Goal: Task Accomplishment & Management: Use online tool/utility

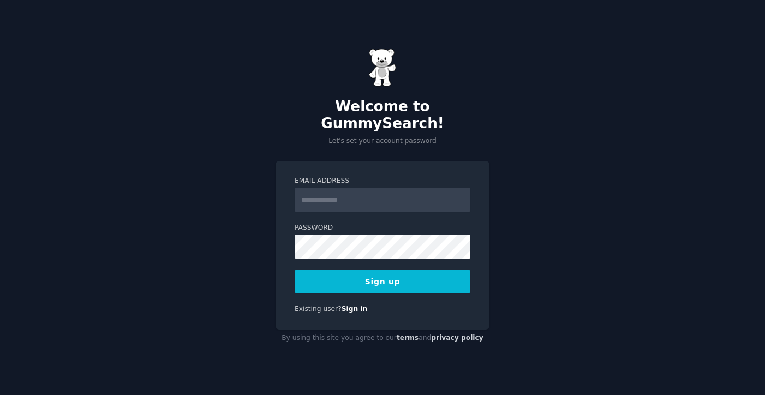
click at [382, 195] on input "Email Address" at bounding box center [383, 200] width 176 height 24
type input "**********"
click at [295, 260] on form "**********" at bounding box center [383, 234] width 176 height 117
click at [336, 281] on button "Sign up" at bounding box center [383, 281] width 176 height 23
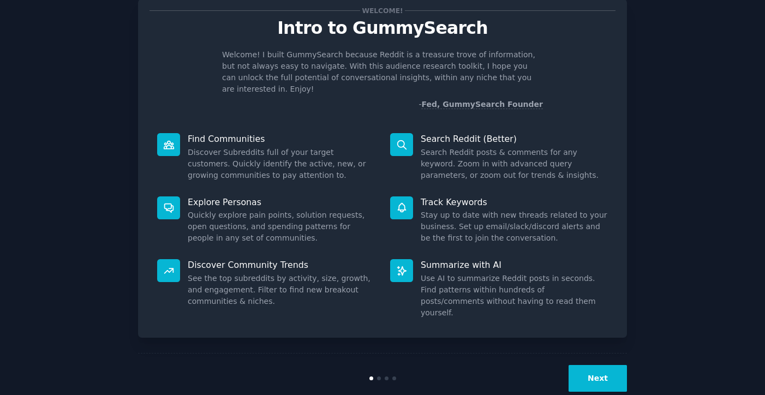
scroll to position [32, 0]
click at [593, 365] on button "Next" at bounding box center [598, 378] width 58 height 27
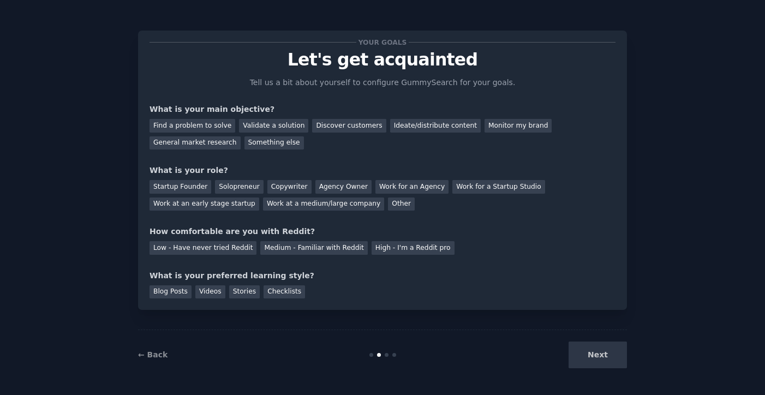
click at [593, 353] on div "Next" at bounding box center [545, 355] width 163 height 27
click at [593, 365] on div "Next" at bounding box center [545, 355] width 163 height 27
click at [611, 356] on div "Next" at bounding box center [545, 355] width 163 height 27
click at [200, 130] on div "Find a problem to solve" at bounding box center [193, 126] width 86 height 14
click at [185, 193] on div "Startup Founder" at bounding box center [181, 187] width 62 height 14
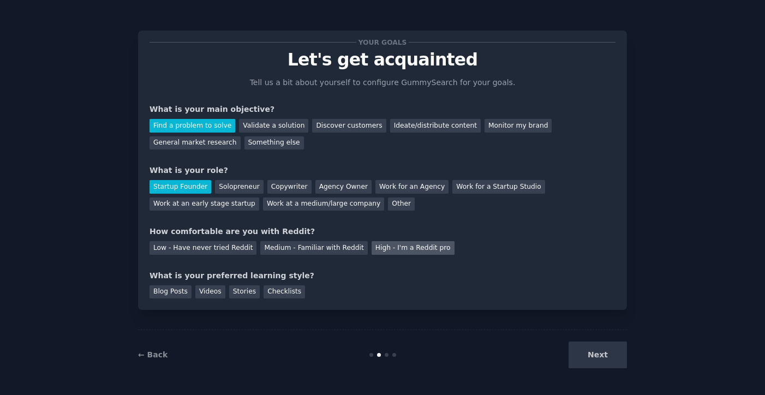
click at [412, 252] on div "High - I'm a Reddit pro" at bounding box center [413, 248] width 83 height 14
click at [155, 293] on div "Blog Posts" at bounding box center [171, 293] width 42 height 14
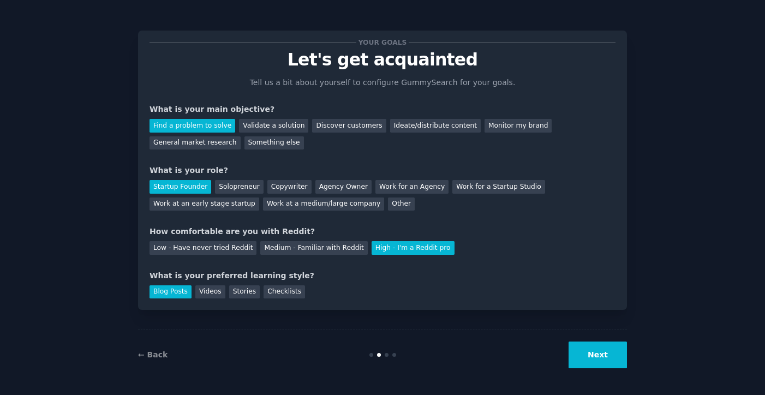
click at [634, 352] on div "Your goals Let's get acquainted Tell us a bit about yourself to configure Gummy…" at bounding box center [382, 197] width 735 height 365
click at [616, 354] on button "Next" at bounding box center [598, 355] width 58 height 27
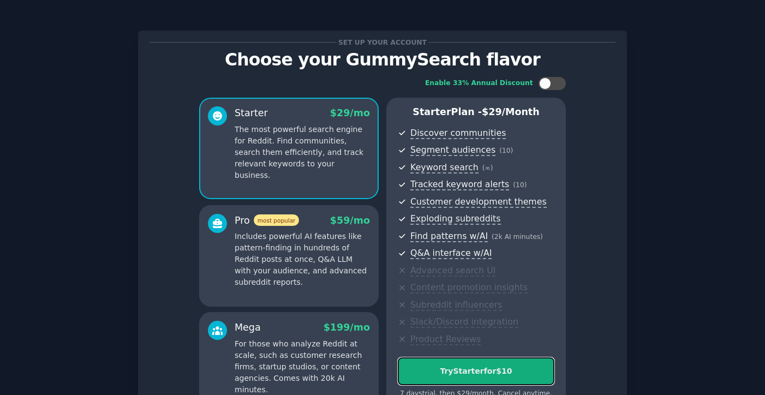
click at [460, 369] on div "Try Starter for $10" at bounding box center [477, 371] width 156 height 11
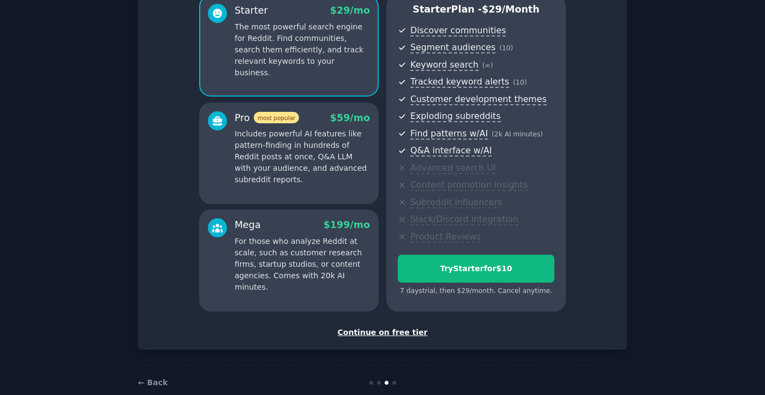
scroll to position [122, 0]
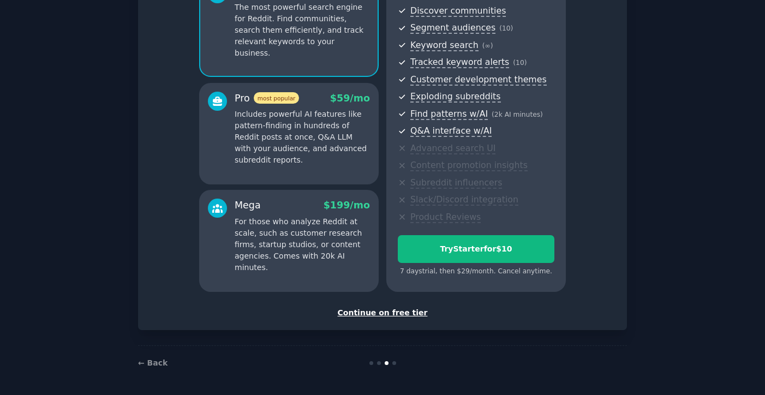
click at [375, 314] on div "Continue on free tier" at bounding box center [383, 312] width 466 height 11
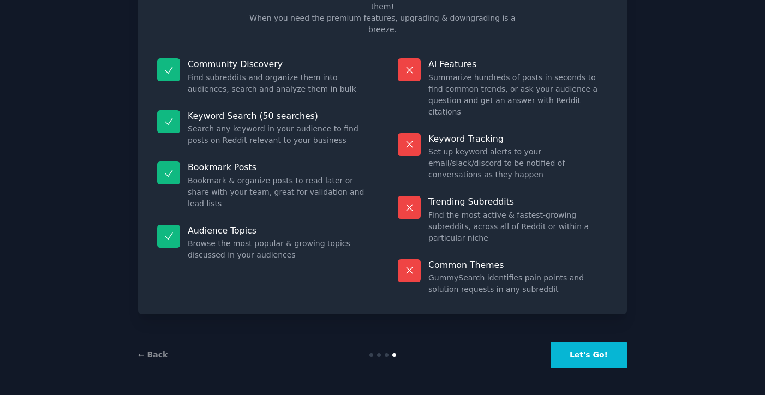
scroll to position [30, 0]
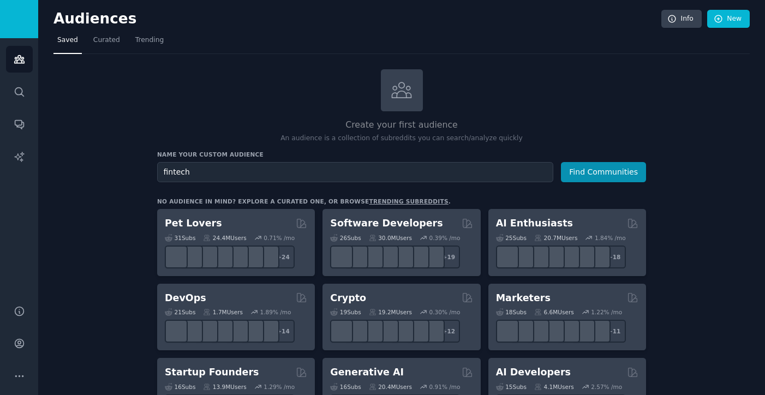
click at [561, 162] on button "Find Communities" at bounding box center [603, 172] width 85 height 20
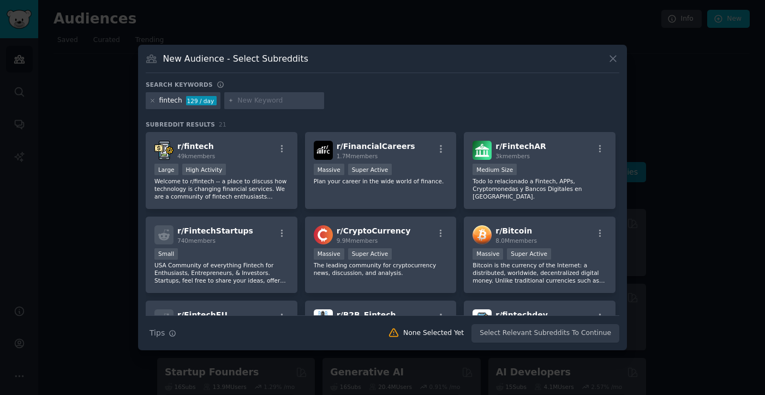
click at [614, 45] on div "New Audience - Select Subreddits Search keywords fintech 129 / day Subreddit Re…" at bounding box center [382, 198] width 489 height 306
click at [613, 58] on icon at bounding box center [613, 59] width 6 height 6
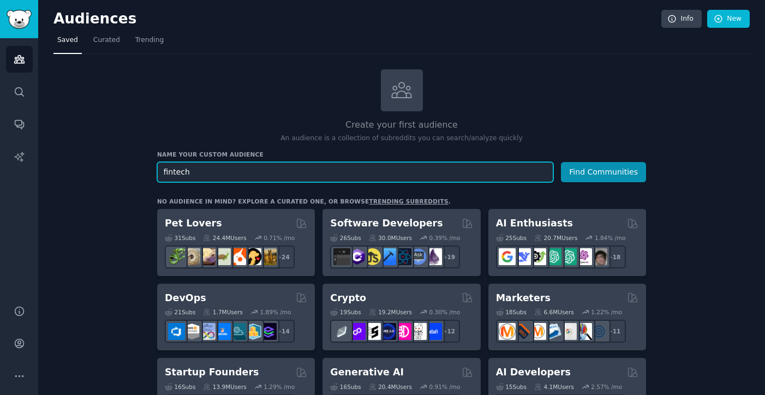
click at [283, 181] on input "fintech" at bounding box center [355, 172] width 396 height 20
click at [283, 163] on input "fintech" at bounding box center [355, 172] width 396 height 20
type input "b"
type input "split bill"
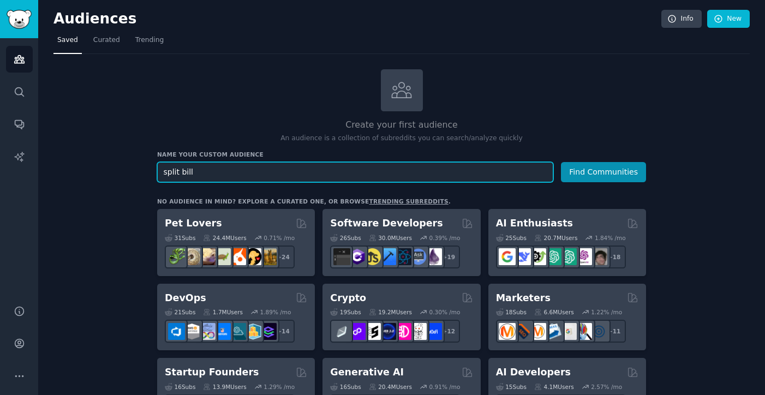
click at [561, 162] on button "Find Communities" at bounding box center [603, 172] width 85 height 20
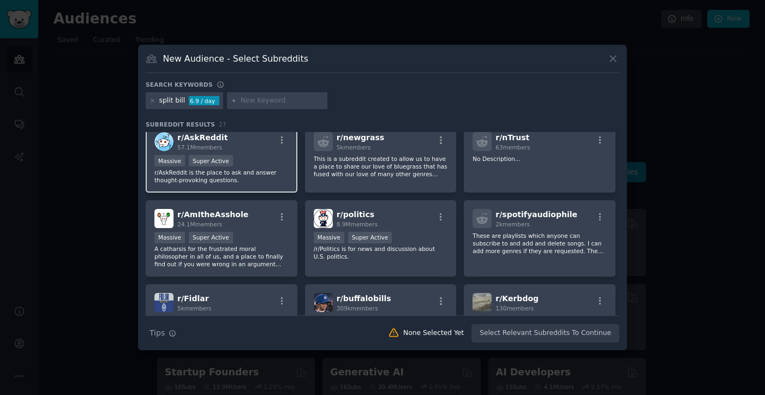
scroll to position [9, 0]
click at [615, 57] on icon at bounding box center [613, 59] width 6 height 6
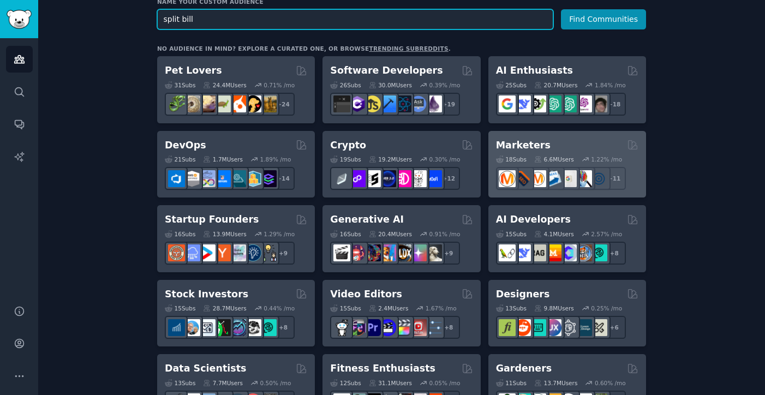
scroll to position [156, 0]
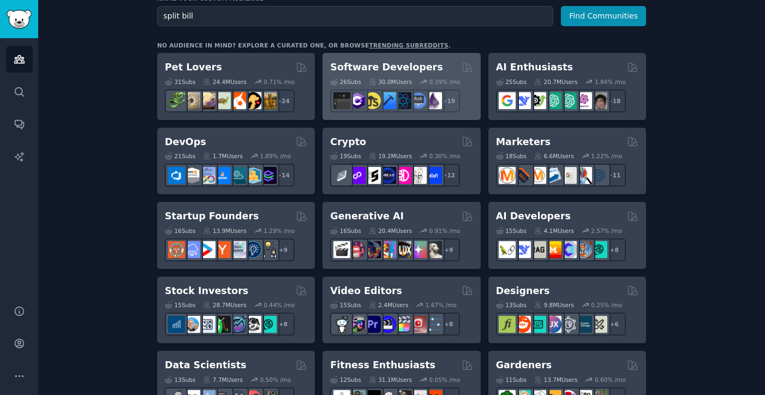
click at [412, 80] on div "30.0M Users" at bounding box center [390, 82] width 43 height 8
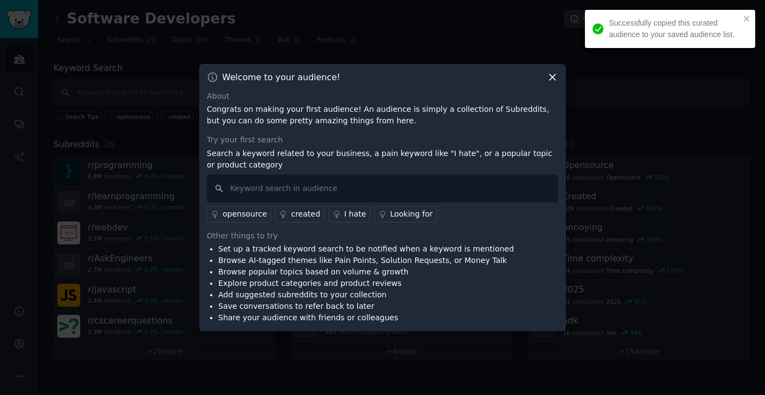
click at [552, 80] on icon at bounding box center [552, 77] width 11 height 11
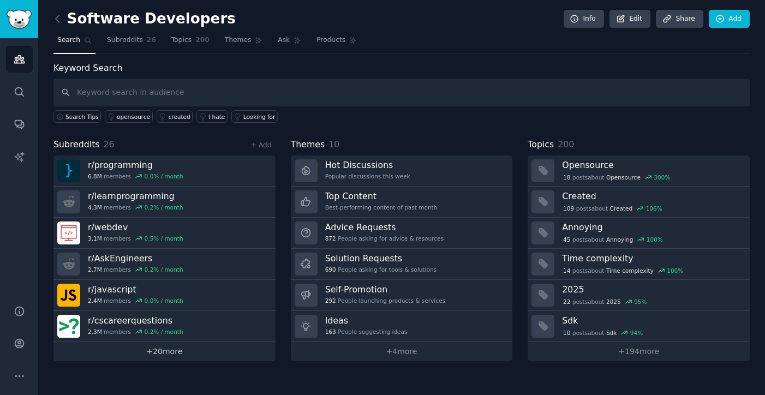
click at [152, 349] on link "+ 20 more" at bounding box center [165, 351] width 222 height 19
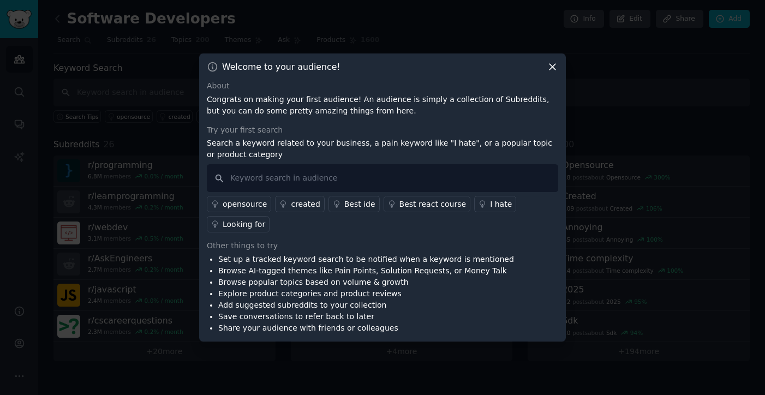
click at [551, 73] on div "Welcome to your audience! About Congrats on making your first audience! An audi…" at bounding box center [382, 198] width 367 height 288
click at [551, 72] on icon at bounding box center [552, 66] width 11 height 11
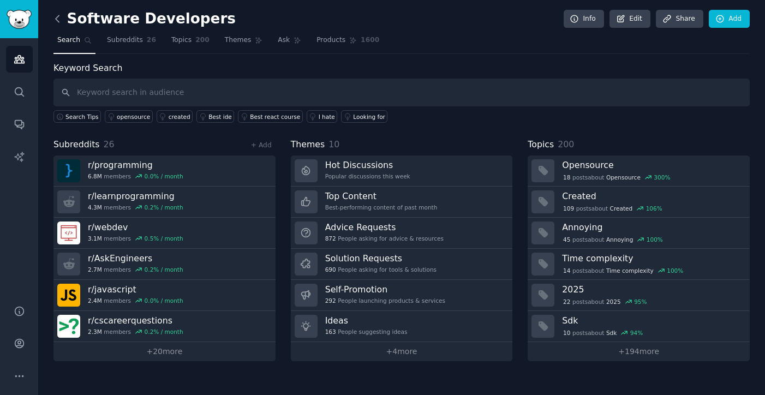
click at [58, 23] on icon at bounding box center [57, 18] width 11 height 11
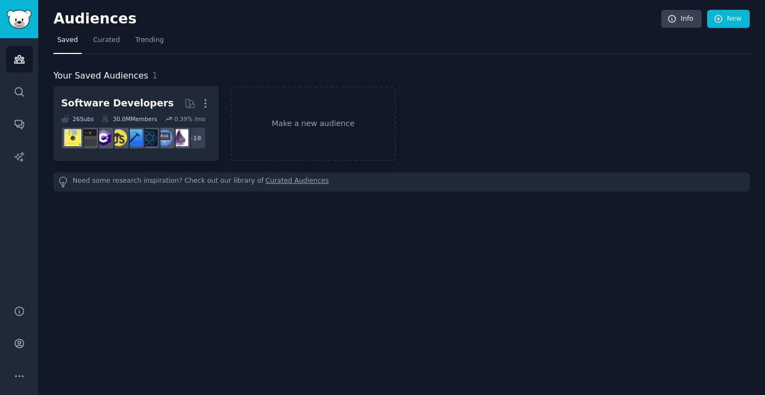
click at [58, 22] on h2 "Audiences" at bounding box center [358, 18] width 608 height 17
